Goal: Task Accomplishment & Management: Complete application form

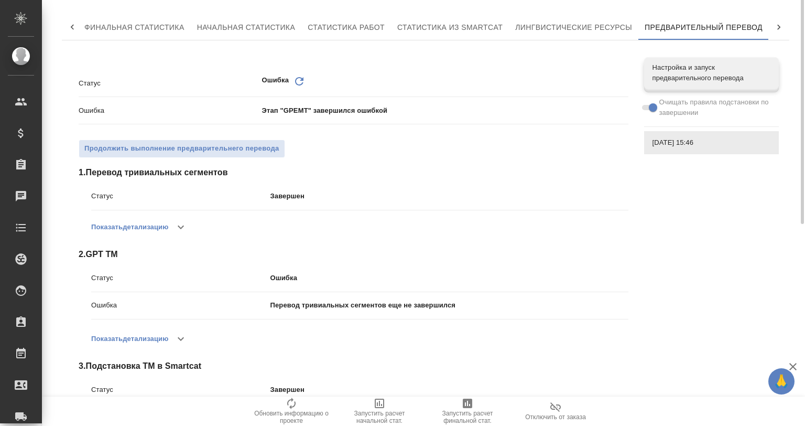
scroll to position [10, 0]
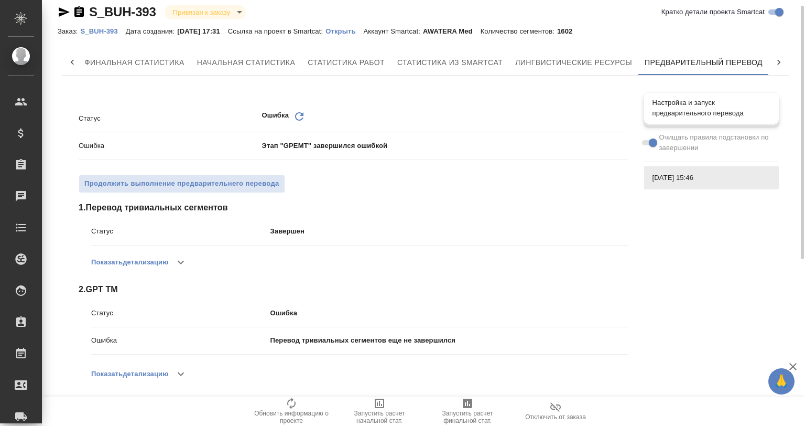
click at [695, 108] on span "Настройка и запуск предварительного перевода" at bounding box center [711, 107] width 118 height 21
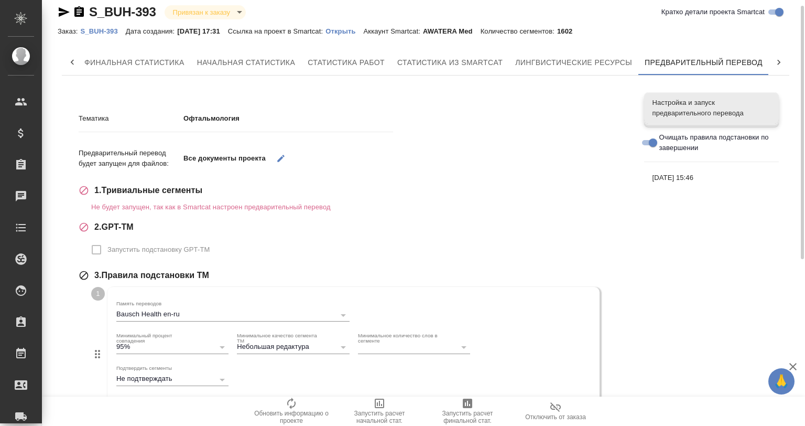
click at [675, 173] on span "19.09.2025, 15:46" at bounding box center [711, 177] width 118 height 10
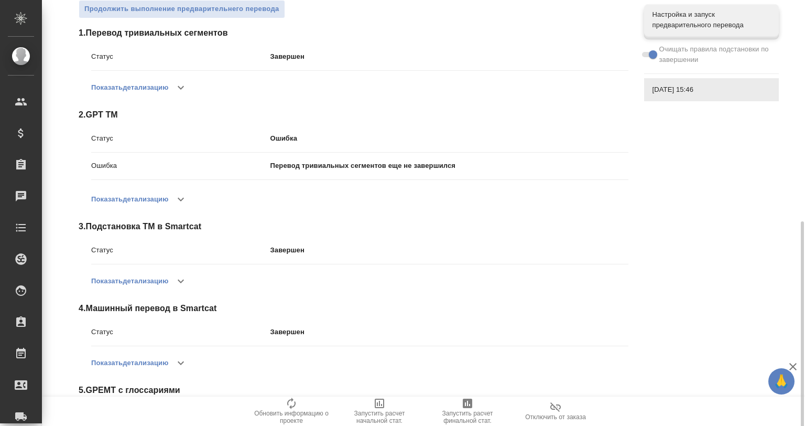
scroll to position [289, 0]
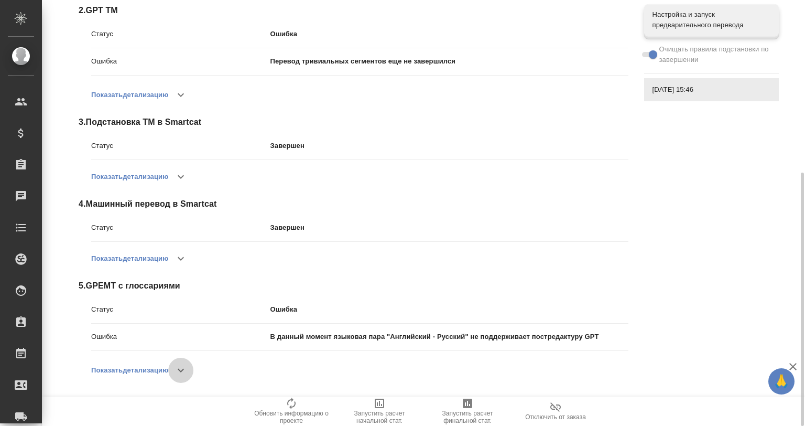
click at [183, 364] on icon "button" at bounding box center [181, 370] width 13 height 13
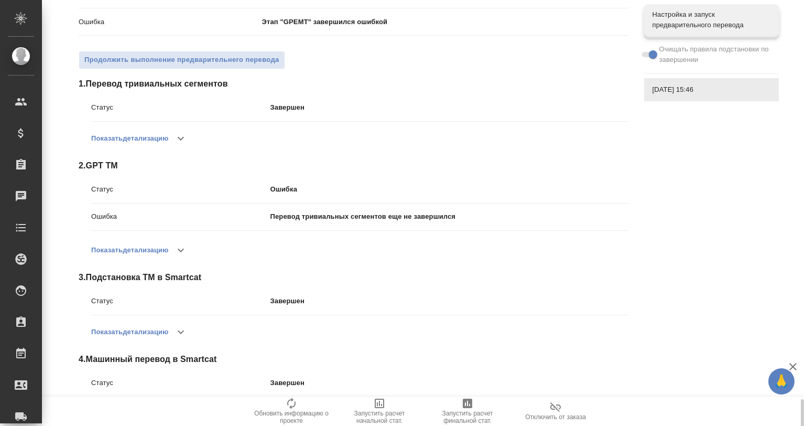
scroll to position [0, 0]
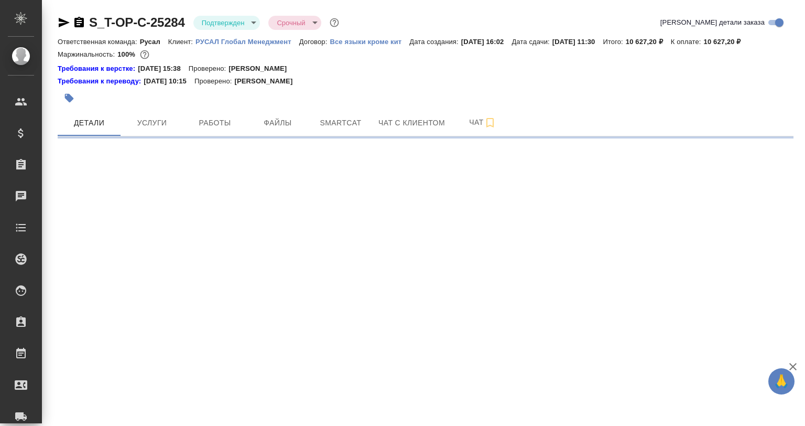
select select "RU"
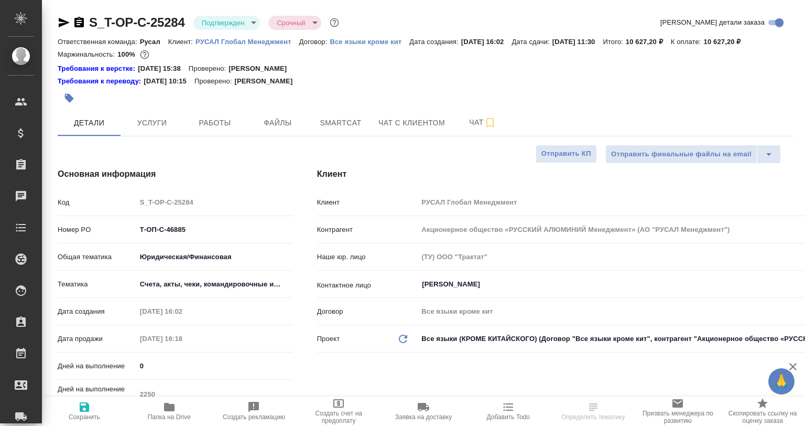
type textarea "x"
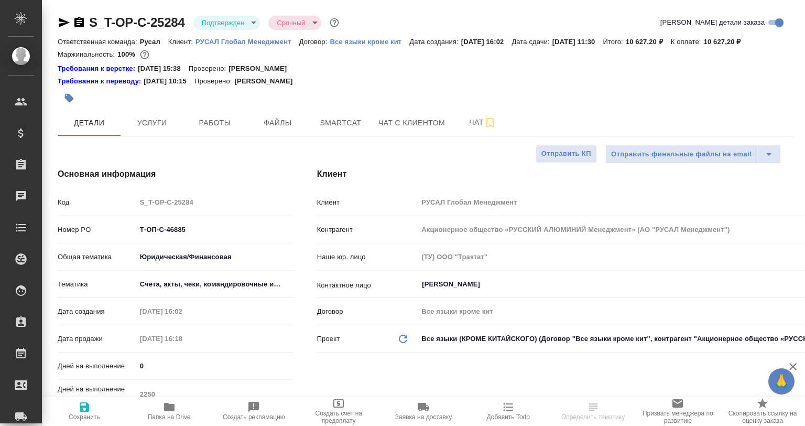
type textarea "x"
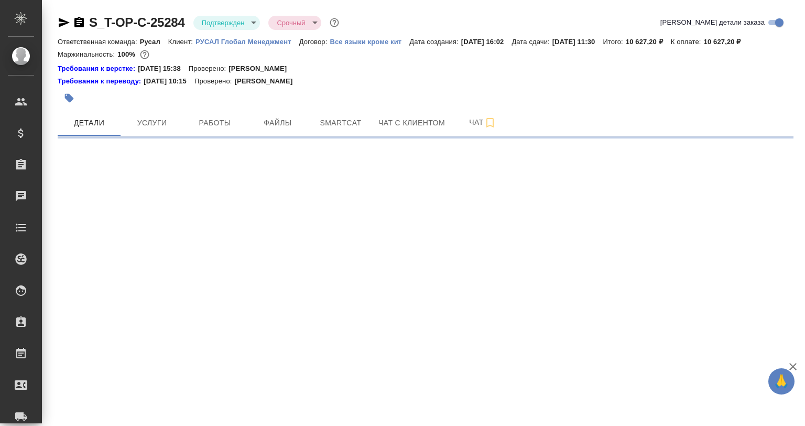
select select "RU"
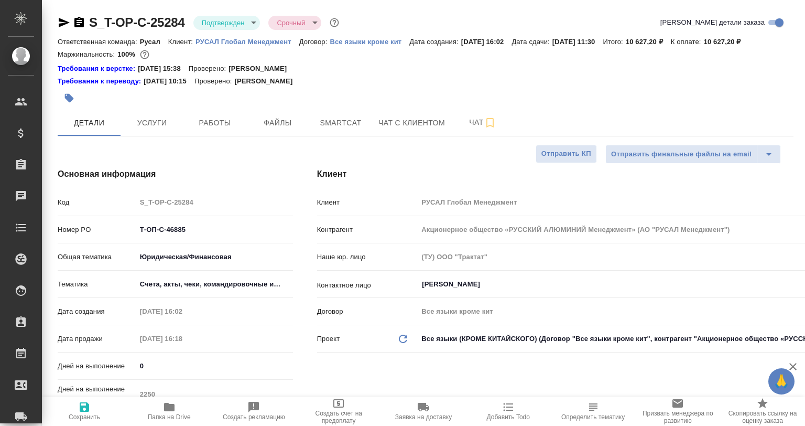
type textarea "x"
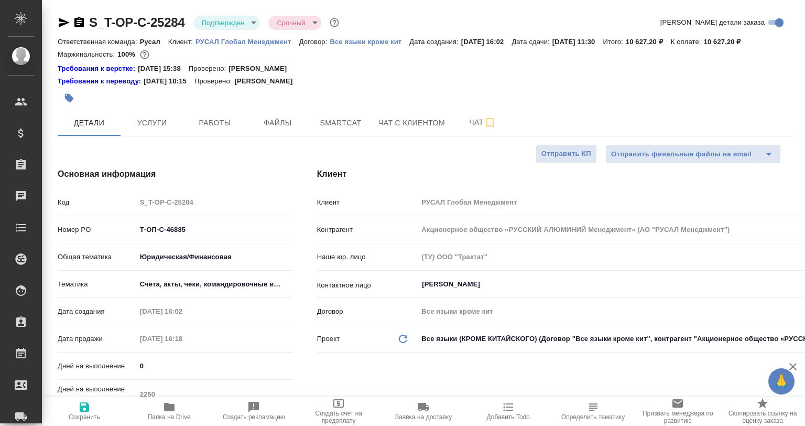
type textarea "x"
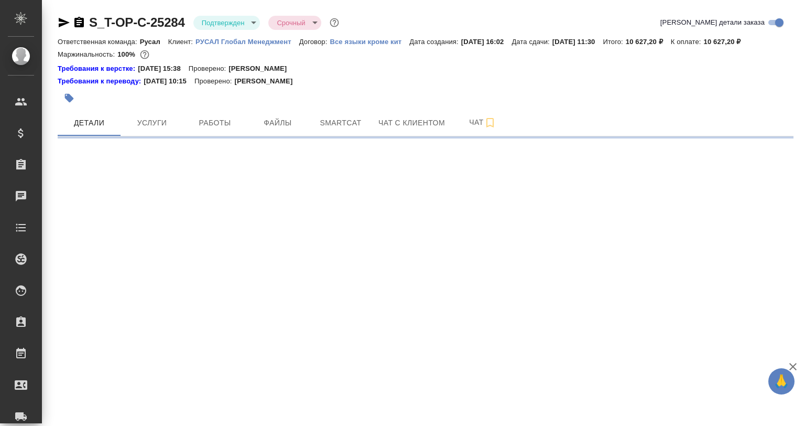
select select "RU"
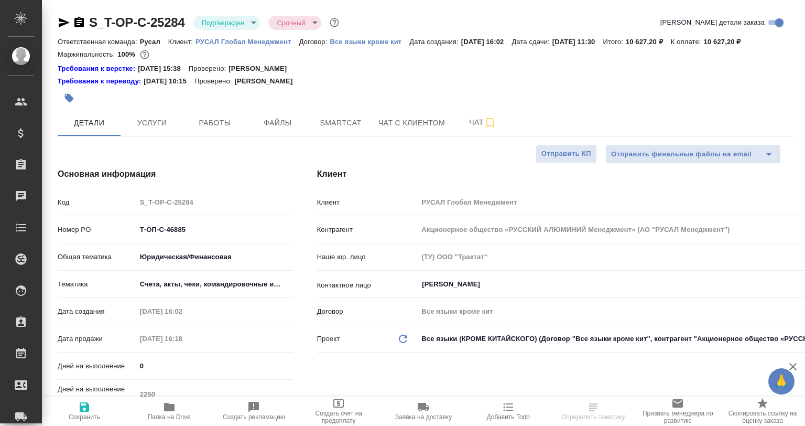
type textarea "x"
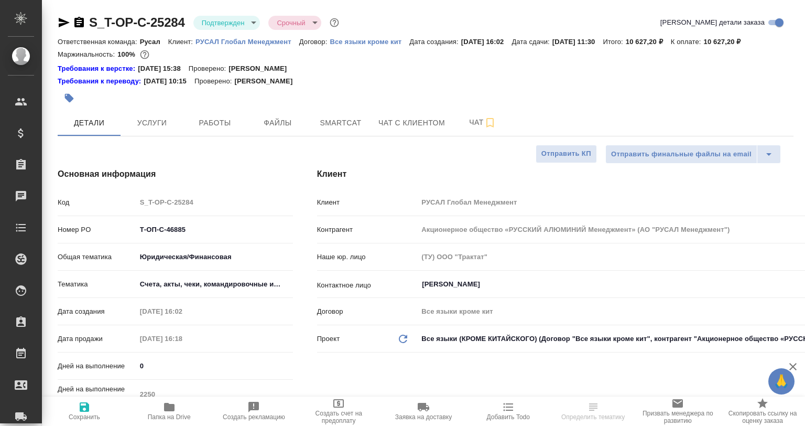
type textarea "x"
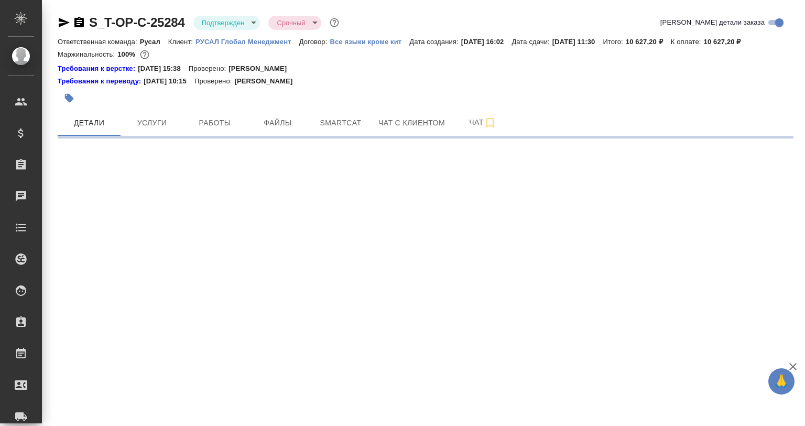
select select "RU"
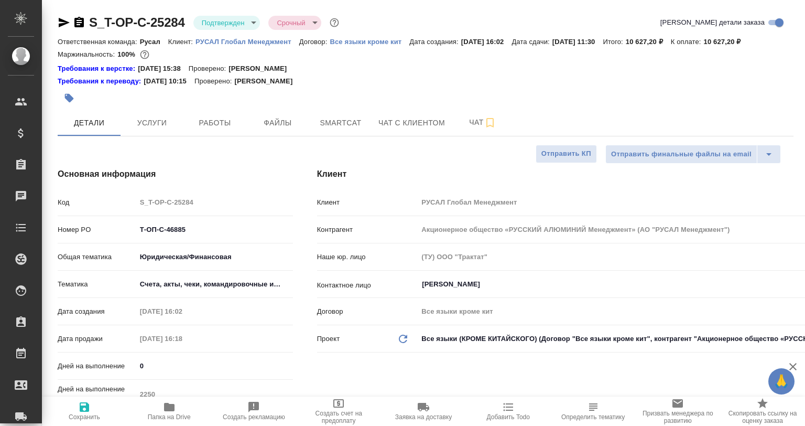
type textarea "x"
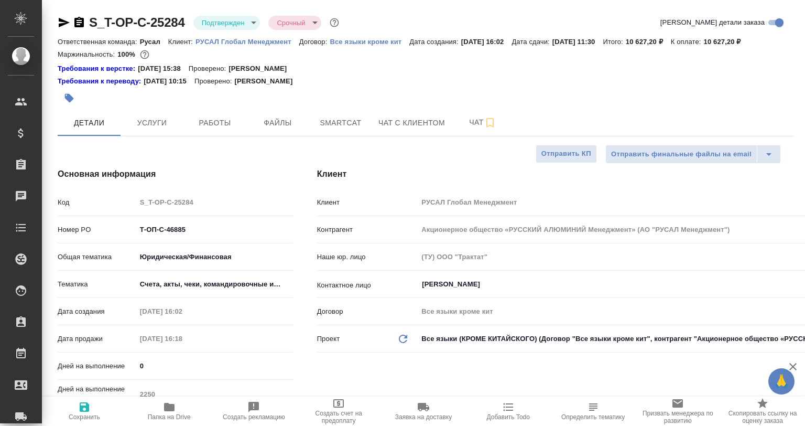
type textarea "x"
select select "RU"
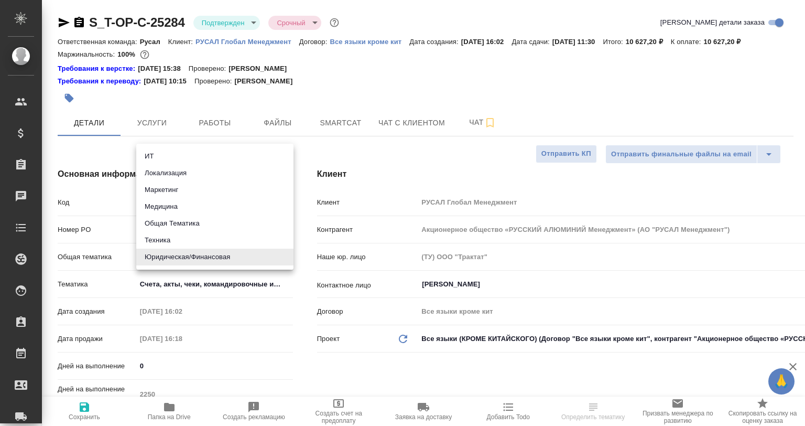
click at [191, 251] on body "🙏 .cls-1 fill:#fff; AWATERA [PERSON_NAME] Спецификации Заказы 0 Чаты Todo Проек…" at bounding box center [402, 213] width 805 height 426
drag, startPoint x: 180, startPoint y: 201, endPoint x: 180, endPoint y: 216, distance: 15.2
click at [178, 201] on li "Медицина" at bounding box center [214, 206] width 157 height 17
type input "med"
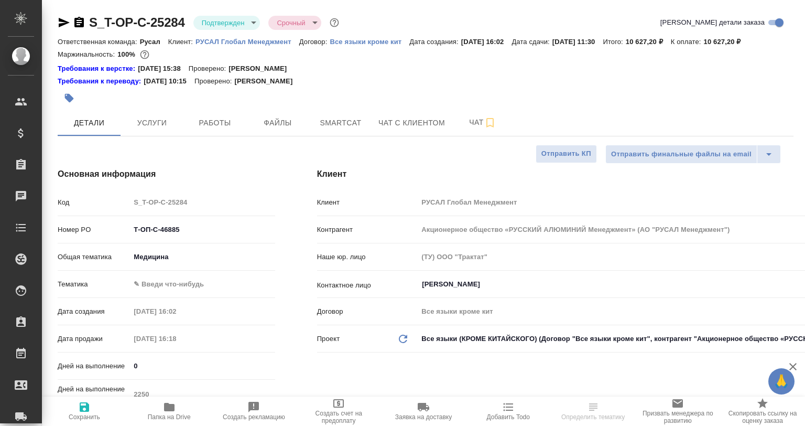
click at [176, 283] on body "🙏 .cls-1 fill:#fff; AWATERA [PERSON_NAME] Спецификации Заказы 0 Чаты Todo Проек…" at bounding box center [402, 213] width 805 height 426
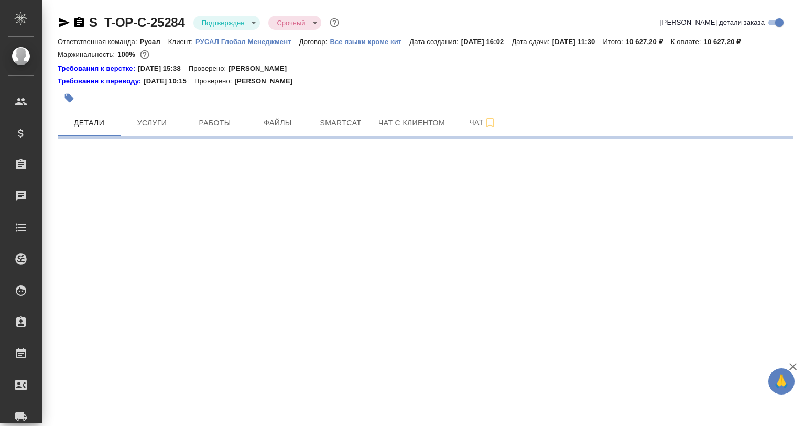
select select "RU"
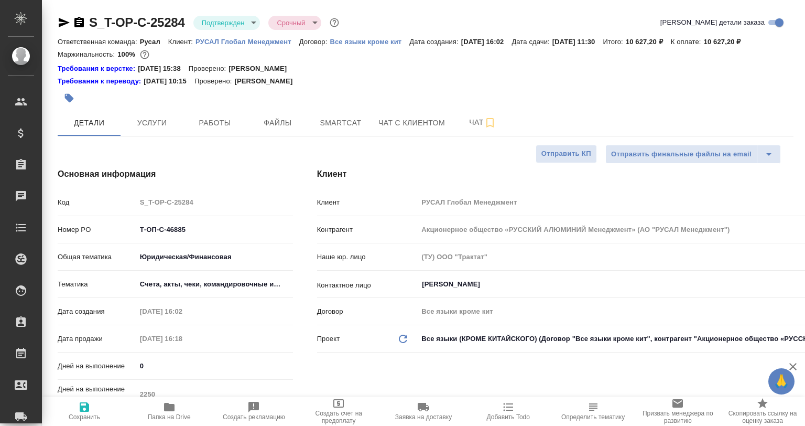
type textarea "x"
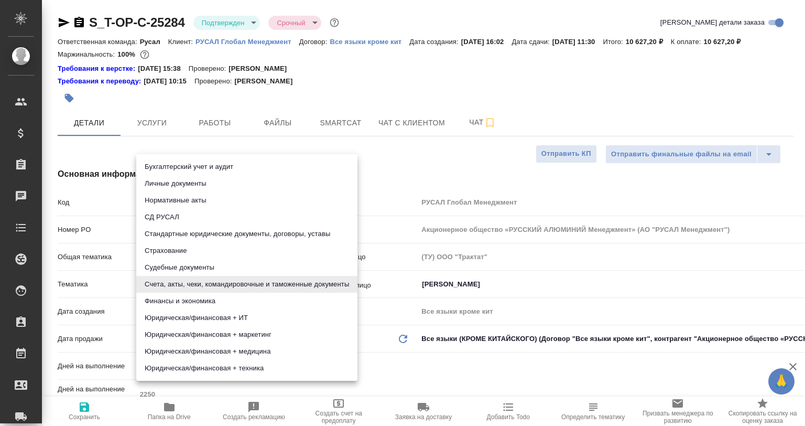
click at [189, 281] on body "🙏 .cls-1 fill:#fff; AWATERA [PERSON_NAME] Спецификации Заказы 0 Чаты Todo Проек…" at bounding box center [402, 213] width 805 height 426
click at [401, 161] on div at bounding box center [402, 213] width 805 height 426
